Goal: Navigation & Orientation: Find specific page/section

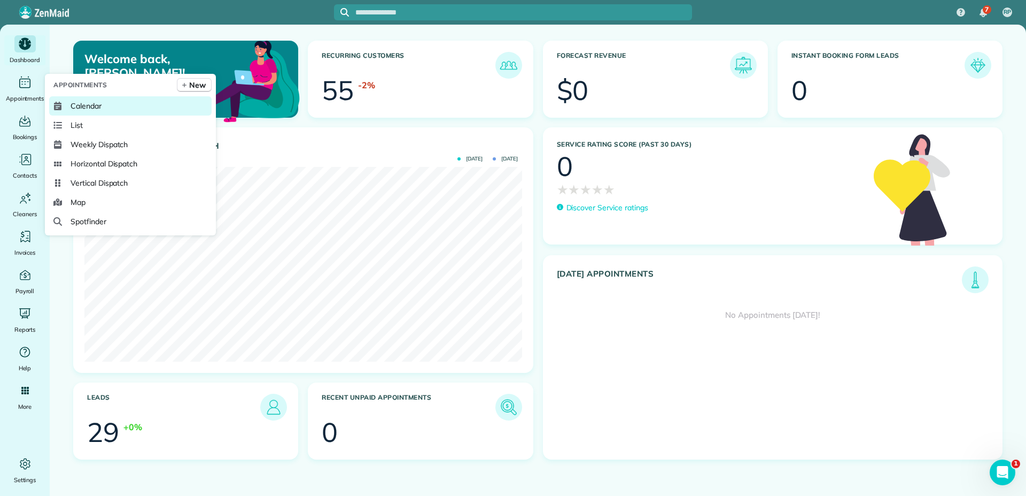
click at [94, 107] on span "Calendar" at bounding box center [86, 105] width 31 height 11
